Goal: Information Seeking & Learning: Stay updated

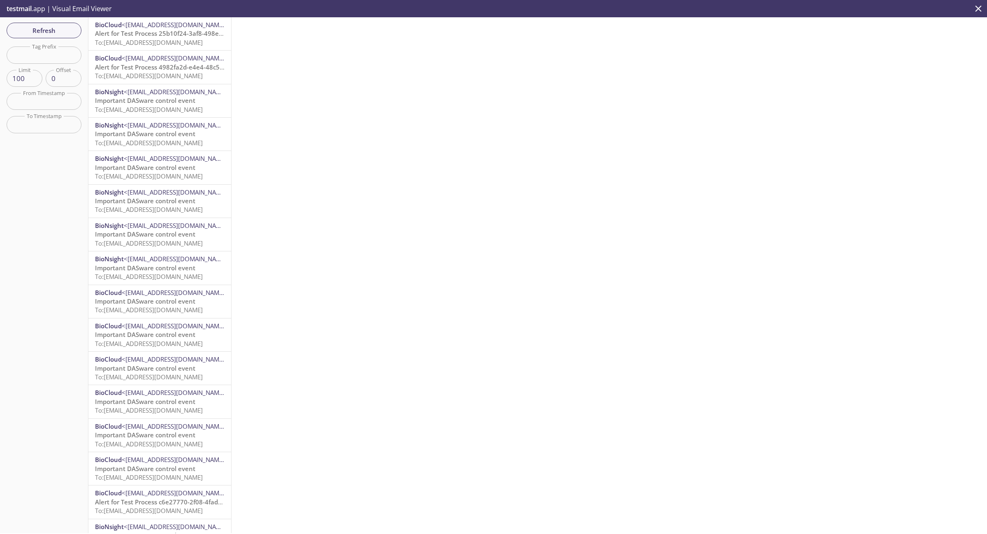
click at [149, 47] on div "BioCloud <[EMAIL_ADDRESS][DOMAIN_NAME]> Alert for Test Process 25b10f24-3af8-49…" at bounding box center [159, 33] width 143 height 33
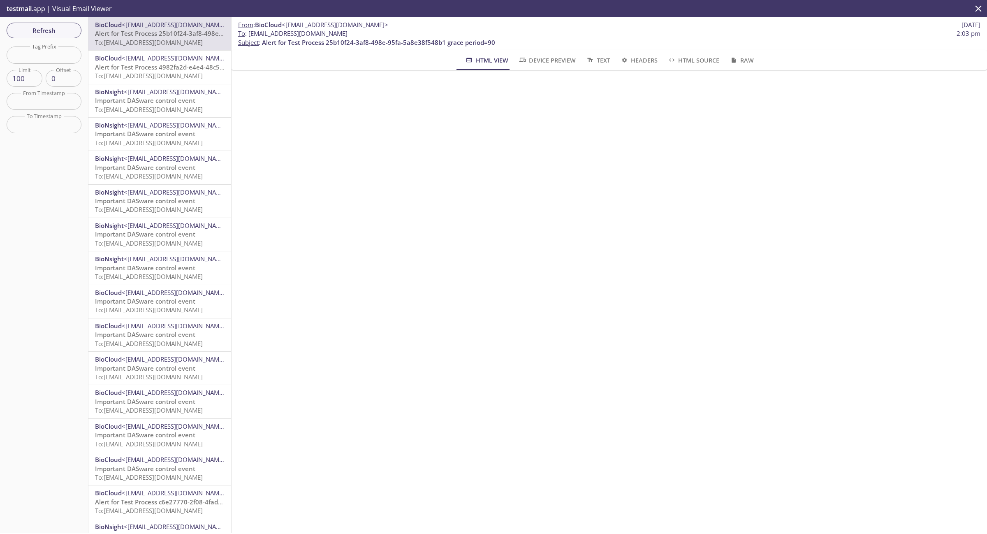
click at [621, 257] on iframe at bounding box center [609, 169] width 736 height 179
click at [171, 72] on span "To: [EMAIL_ADDRESS][DOMAIN_NAME]" at bounding box center [149, 76] width 108 height 8
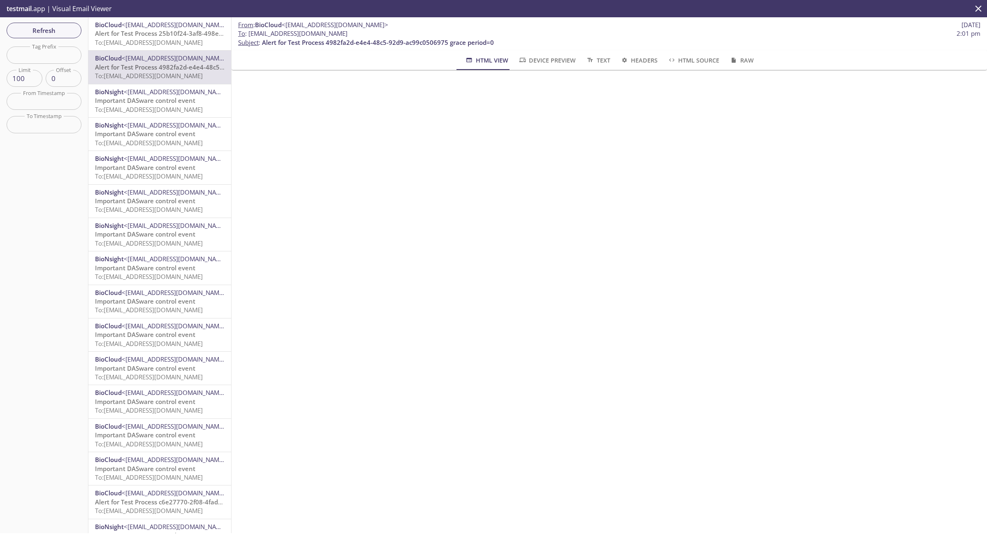
click at [162, 46] on span "To: [EMAIL_ADDRESS][DOMAIN_NAME]" at bounding box center [149, 42] width 108 height 8
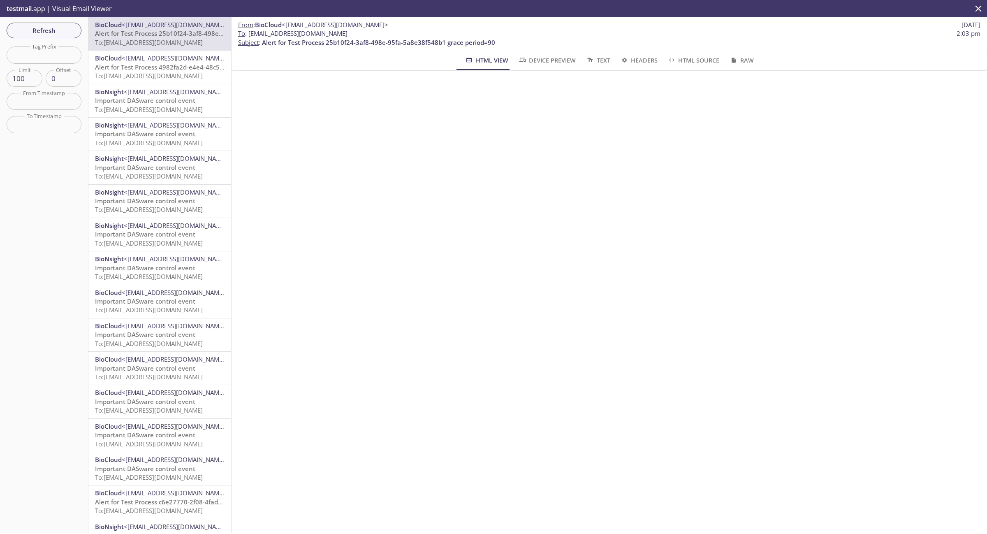
click at [46, 21] on div "Refresh Filters Tag Prefix Tag Prefix Limit 100 Limit Offset 0 Offset From Time…" at bounding box center [44, 275] width 88 height 516
click at [48, 25] on span "Refresh" at bounding box center [44, 30] width 62 height 11
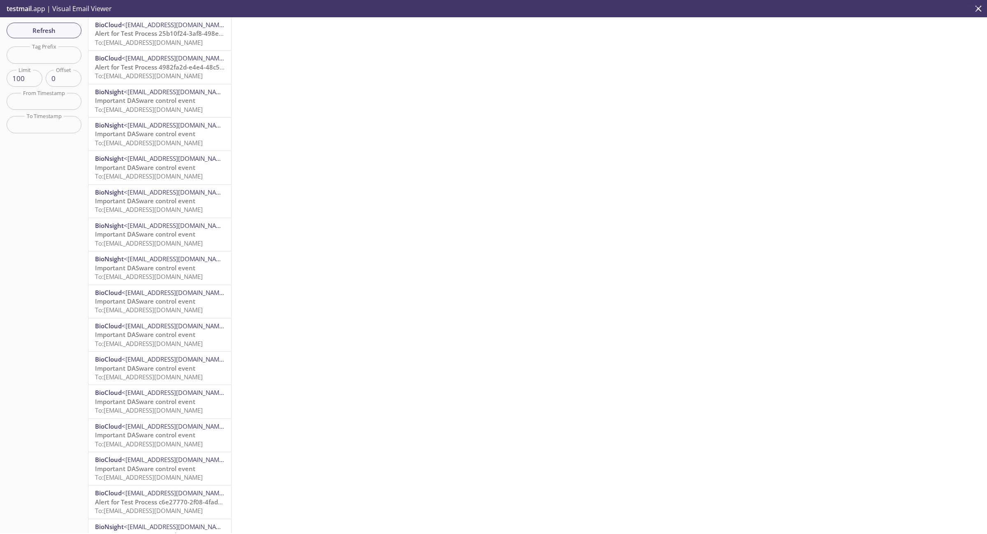
click at [169, 46] on span "To: [EMAIL_ADDRESS][DOMAIN_NAME]" at bounding box center [149, 42] width 108 height 8
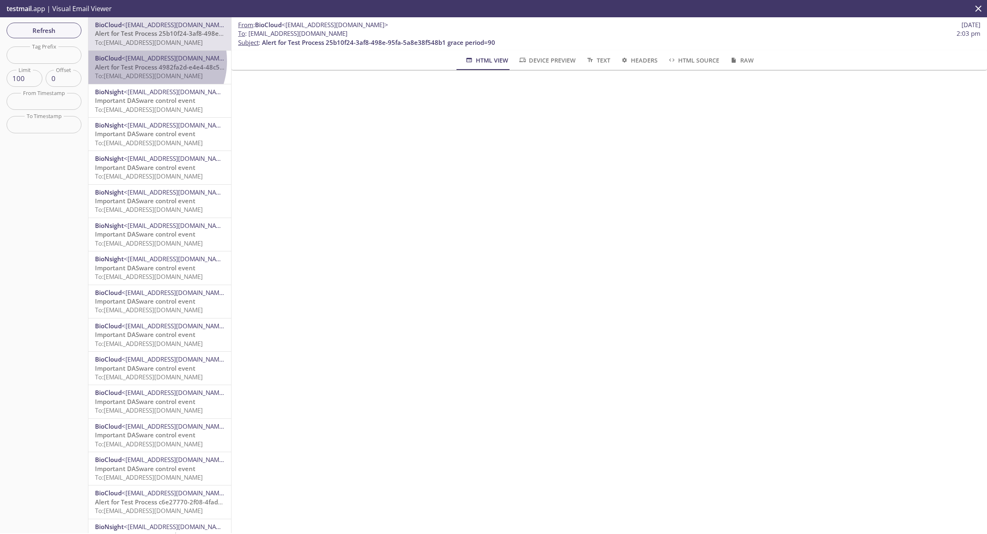
click at [149, 61] on span "<[EMAIL_ADDRESS][DOMAIN_NAME]>" at bounding box center [175, 58] width 107 height 8
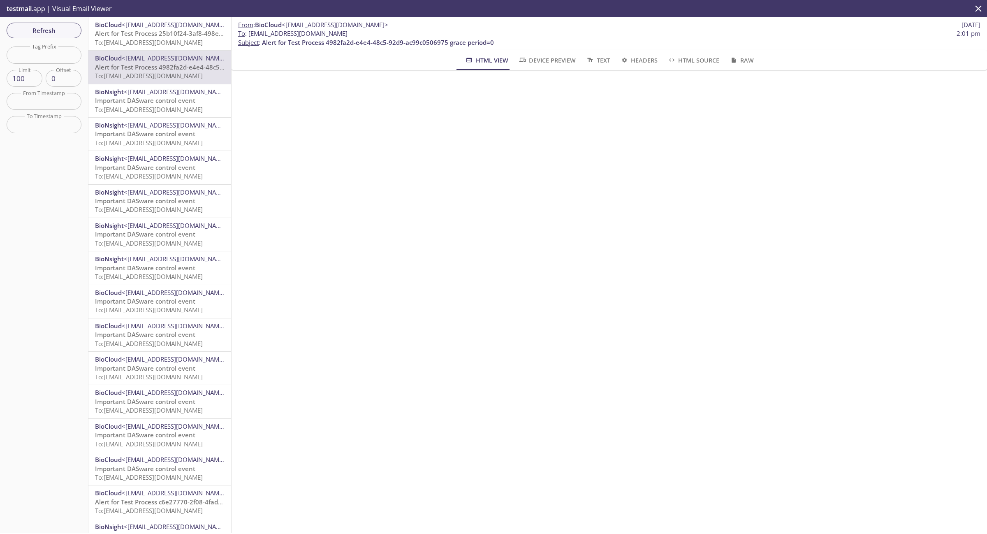
click at [159, 30] on span "Alert for Test Process 25b10f24-3af8-498e-95fa-5a8e38f548b1 grace period=90" at bounding box center [211, 33] width 233 height 8
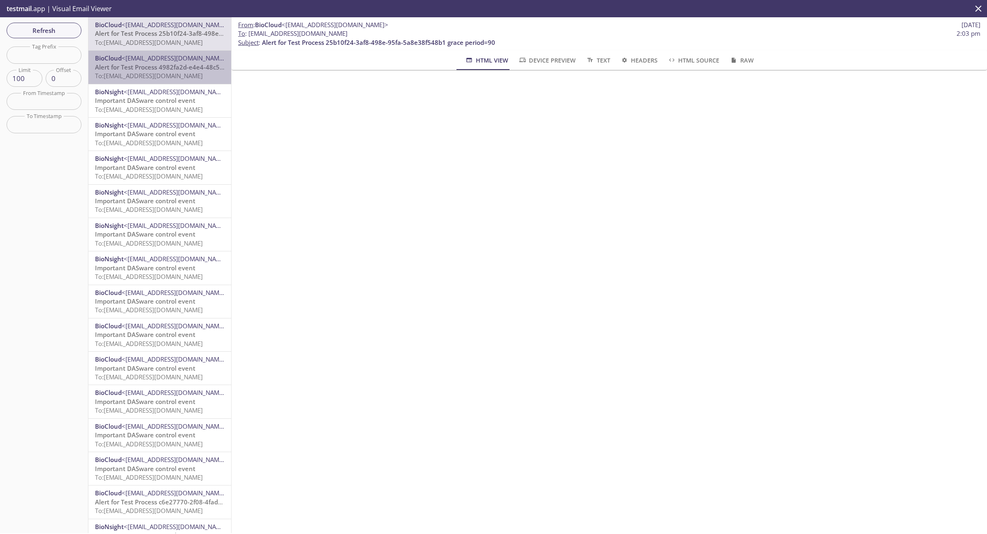
click at [171, 60] on span "<[EMAIL_ADDRESS][DOMAIN_NAME]>" at bounding box center [175, 58] width 107 height 8
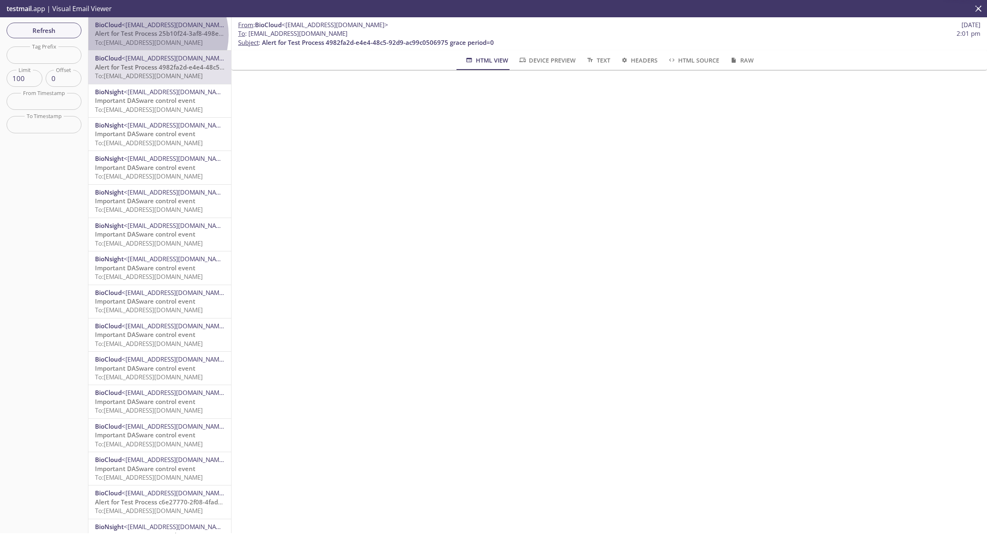
click at [157, 35] on span "Alert for Test Process 25b10f24-3af8-498e-95fa-5a8e38f548b1 grace period=90" at bounding box center [211, 33] width 233 height 8
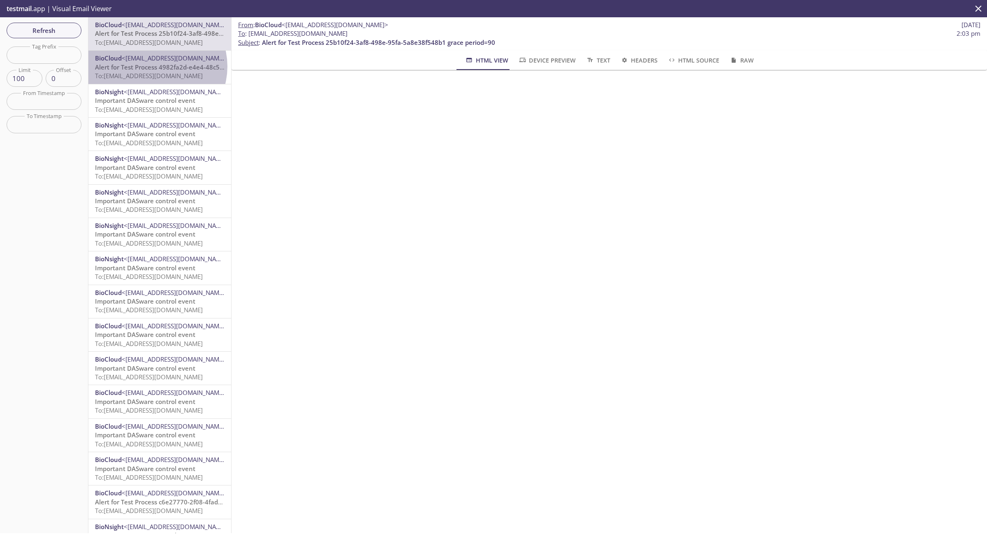
click at [157, 66] on span "Alert for Test Process 4982fa2d-e4e4-48c5-92d9-ac99c0506975 grace period=0" at bounding box center [211, 67] width 232 height 8
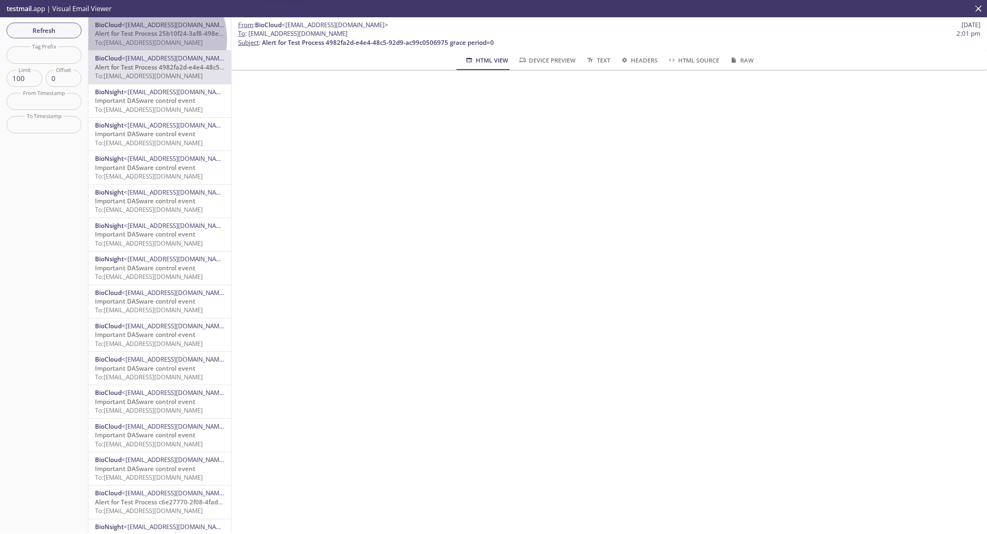
click at [149, 39] on span "To: [EMAIL_ADDRESS][DOMAIN_NAME]" at bounding box center [149, 42] width 108 height 8
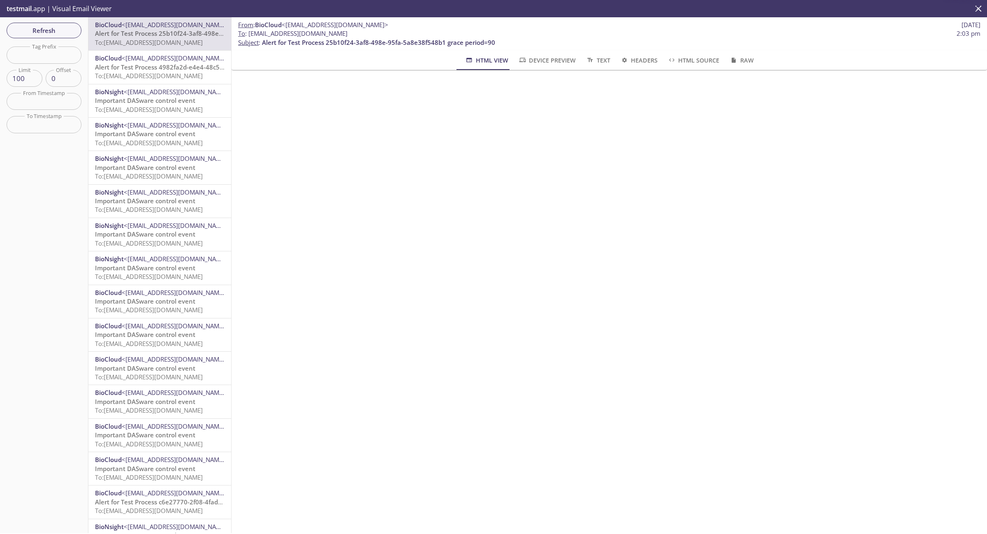
click at [147, 74] on span "To: [EMAIL_ADDRESS][DOMAIN_NAME]" at bounding box center [149, 76] width 108 height 8
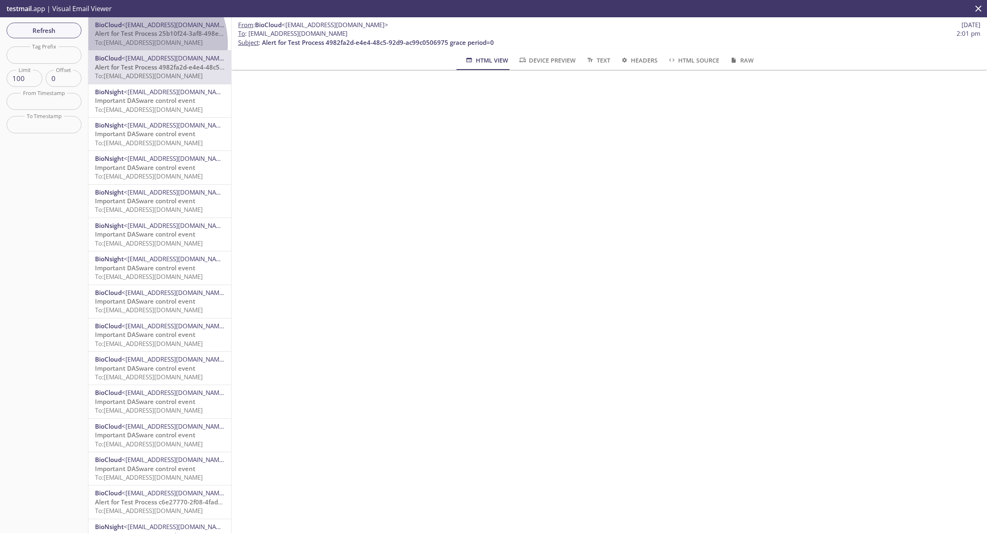
click at [139, 44] on span "To: [EMAIL_ADDRESS][DOMAIN_NAME]" at bounding box center [149, 42] width 108 height 8
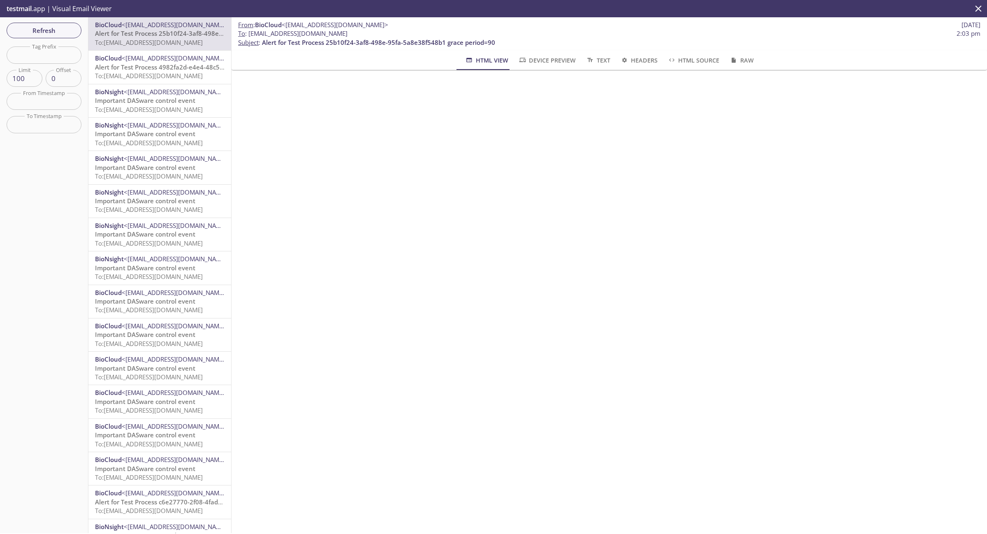
click at [45, 21] on div "Refresh Filters Tag Prefix Tag Prefix Limit 100 Limit Offset 0 Offset From Time…" at bounding box center [44, 275] width 88 height 516
click at [51, 34] on span "Refresh" at bounding box center [44, 30] width 62 height 11
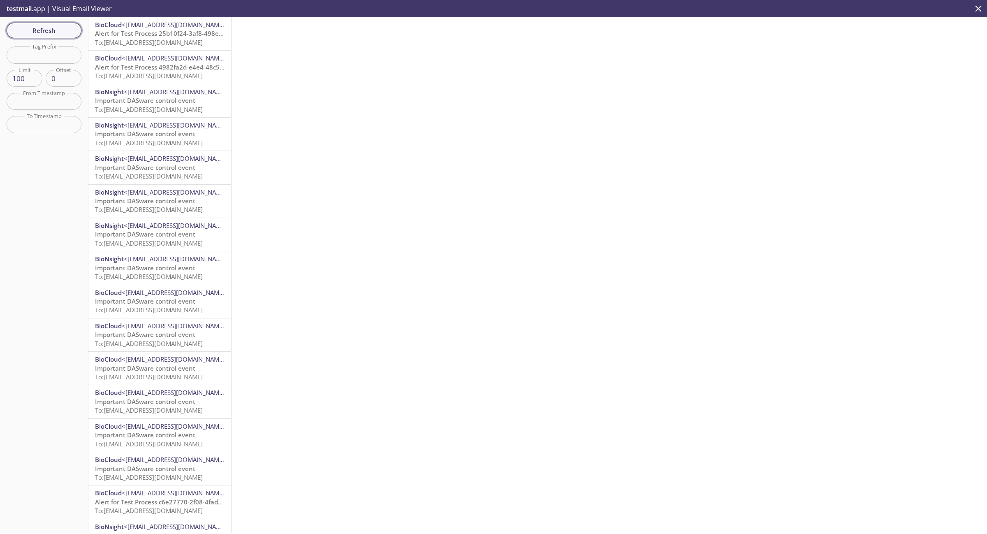
click at [60, 30] on span "Refresh" at bounding box center [44, 30] width 62 height 11
click at [155, 34] on span "Alert for Test Process 25b10f24-3af8-498e-95fa-5a8e38f548b1 grace period=90" at bounding box center [211, 33] width 233 height 8
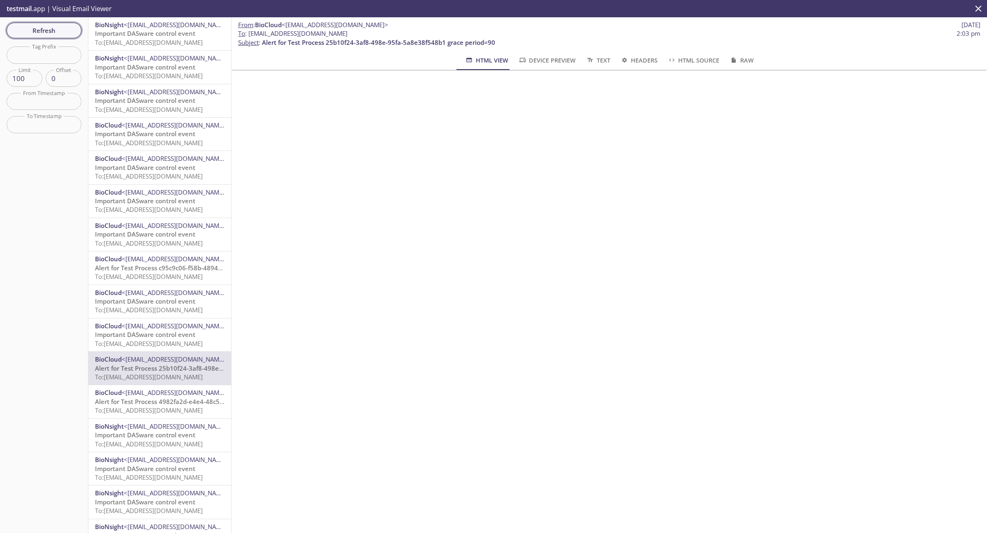
click at [51, 33] on span "Refresh" at bounding box center [44, 30] width 62 height 11
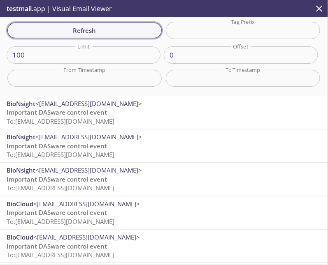
click at [98, 32] on span "Refresh" at bounding box center [84, 30] width 141 height 11
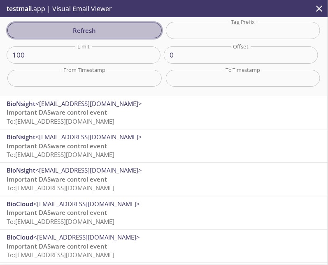
click at [98, 32] on span "Refresh" at bounding box center [84, 30] width 141 height 11
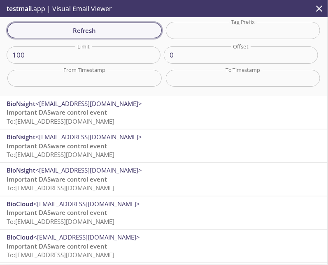
click at [98, 32] on span "Refresh" at bounding box center [84, 30] width 141 height 11
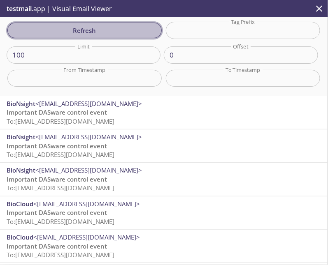
click at [98, 32] on span "Refresh" at bounding box center [84, 30] width 141 height 11
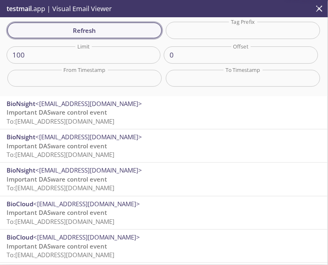
click at [98, 32] on span "Refresh" at bounding box center [84, 30] width 141 height 11
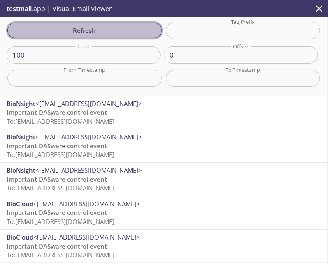
click at [98, 32] on span "Refresh" at bounding box center [84, 30] width 141 height 11
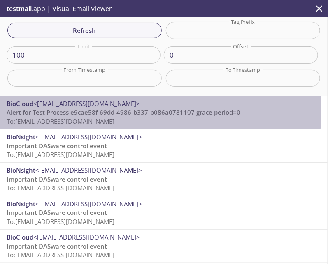
click at [99, 111] on span "Alert for Test Process e9cae58f-69dd-4986-b337-b086a0781107 grace period=0" at bounding box center [124, 112] width 234 height 8
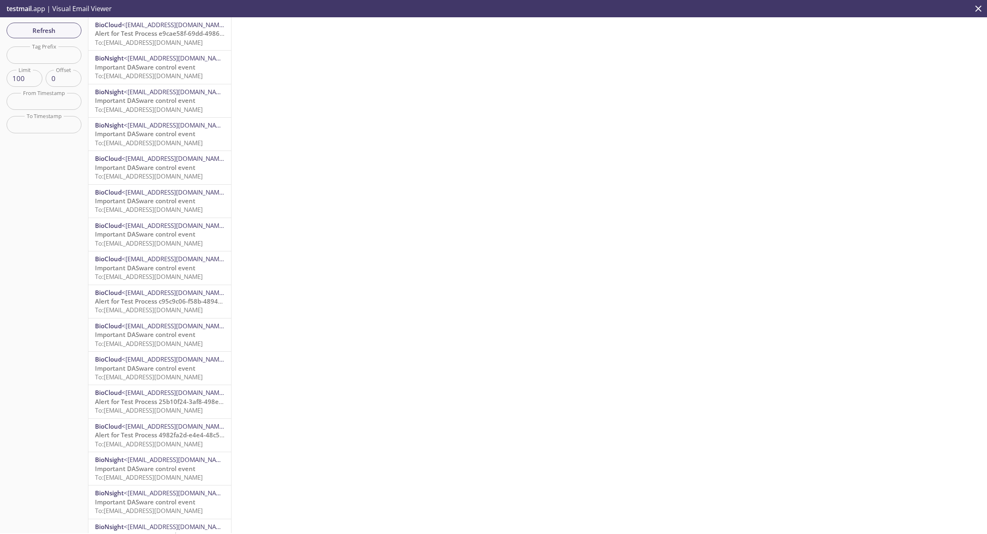
click at [134, 36] on span "Alert for Test Process e9cae58f-69dd-4986-b337-b086a0781107 grace period=0" at bounding box center [212, 33] width 234 height 8
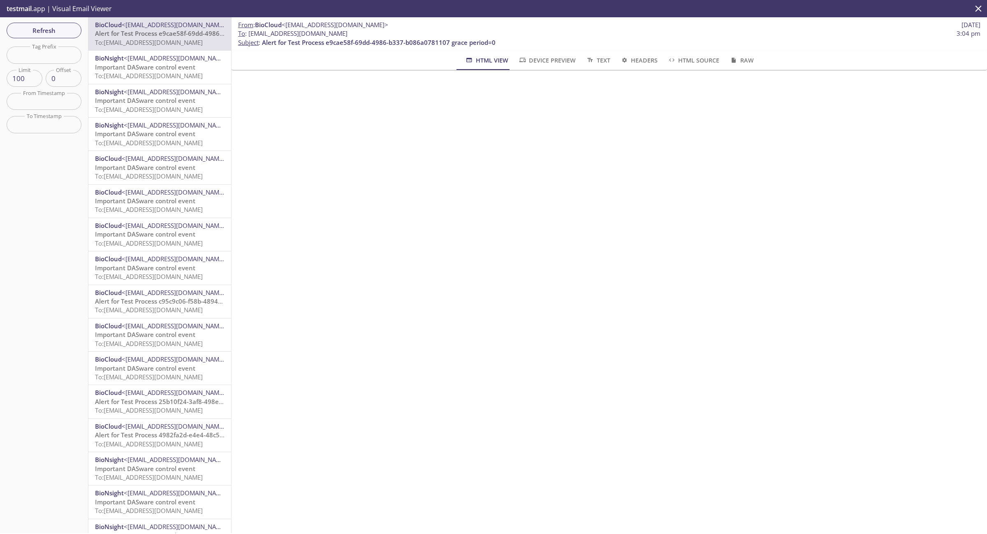
click at [646, 324] on div "From : BioCloud <[EMAIL_ADDRESS][DOMAIN_NAME]> [DATE] To : [EMAIL_ADDRESS][DOMA…" at bounding box center [609, 275] width 755 height 516
